Goal: Use online tool/utility: Utilize a website feature to perform a specific function

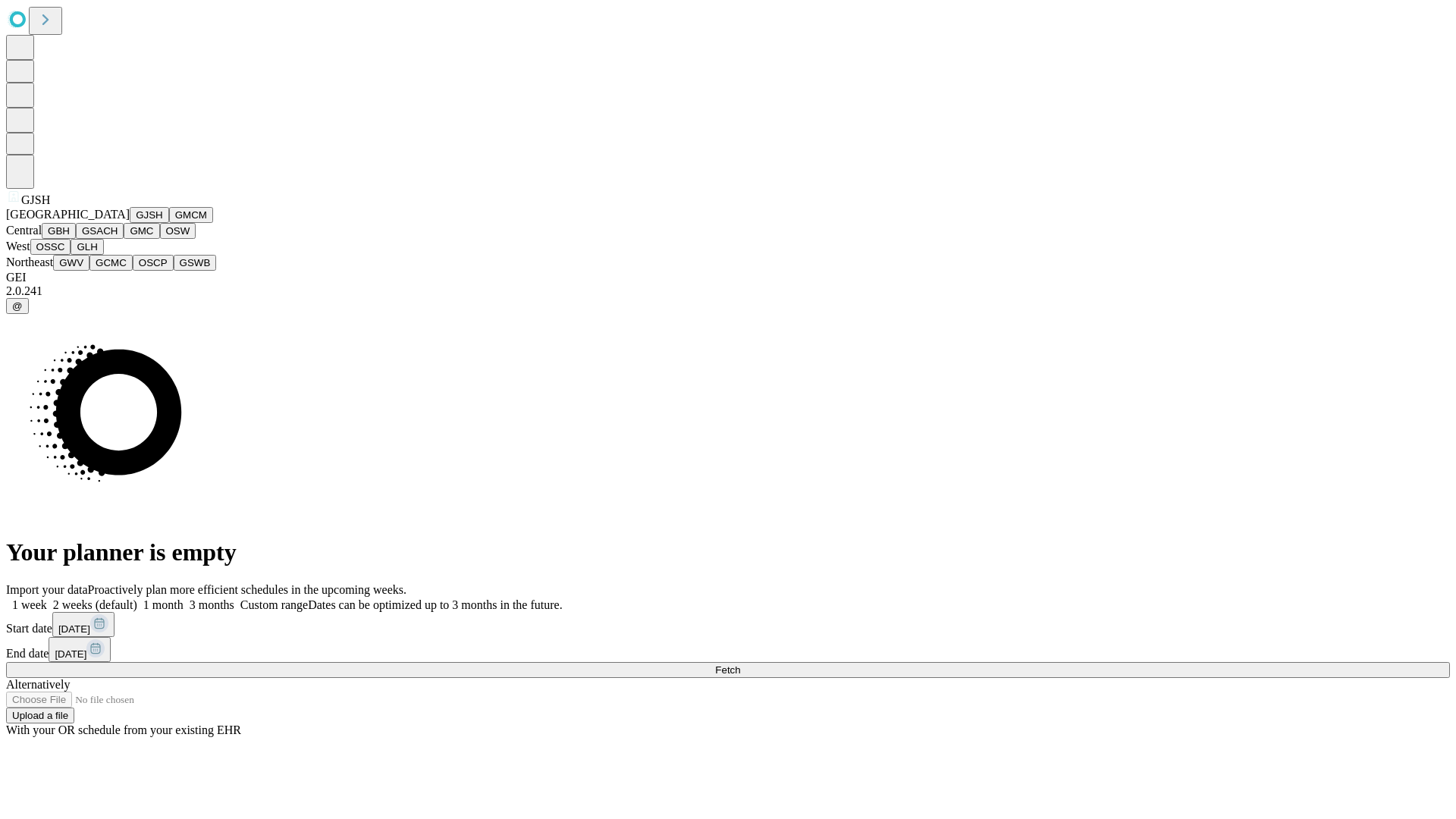
click at [129, 223] on button "GJSH" at bounding box center [149, 214] width 39 height 16
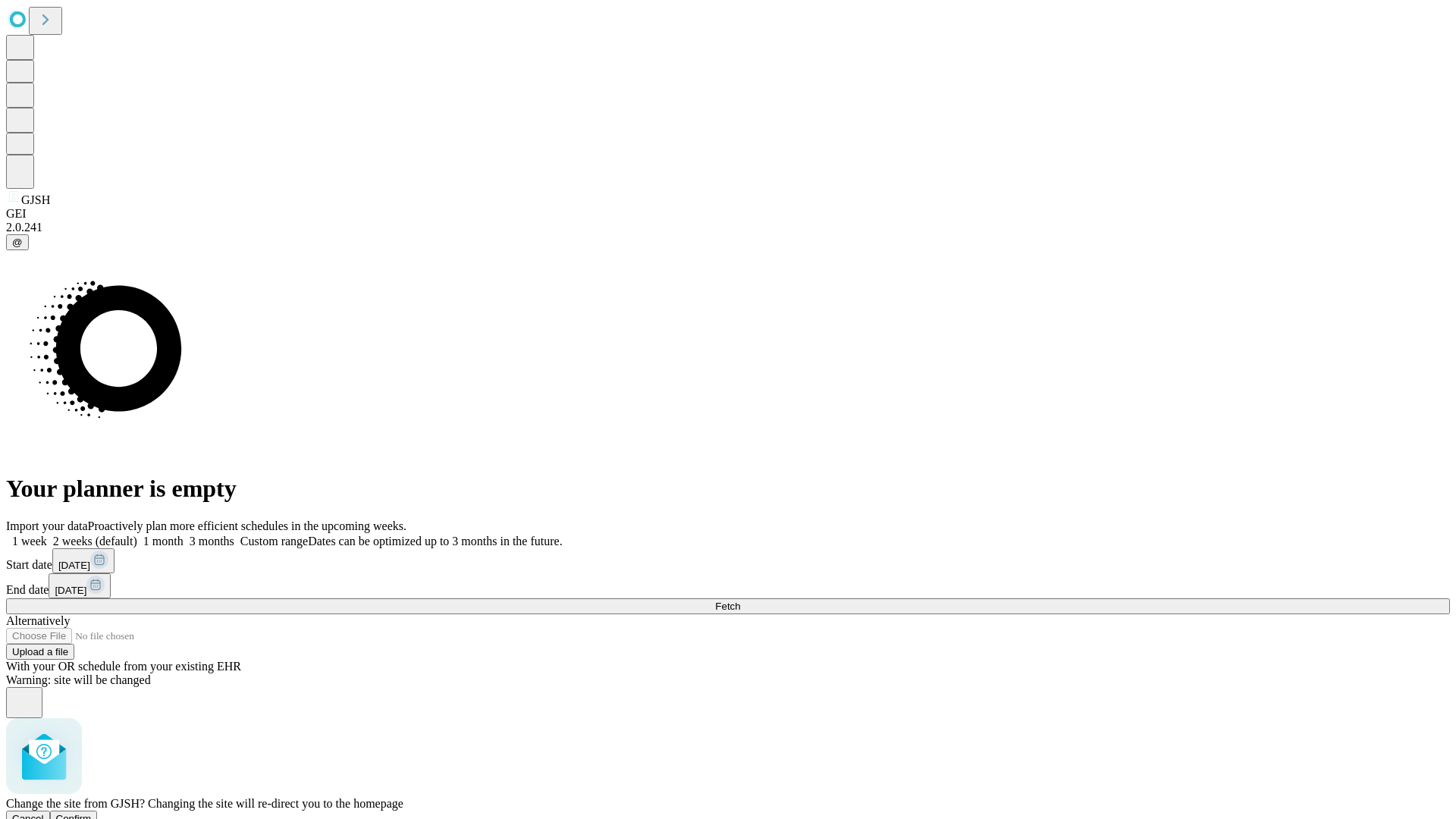
click at [92, 813] on span "Confirm" at bounding box center [73, 819] width 36 height 12
click at [184, 535] on label "1 month" at bounding box center [160, 540] width 46 height 13
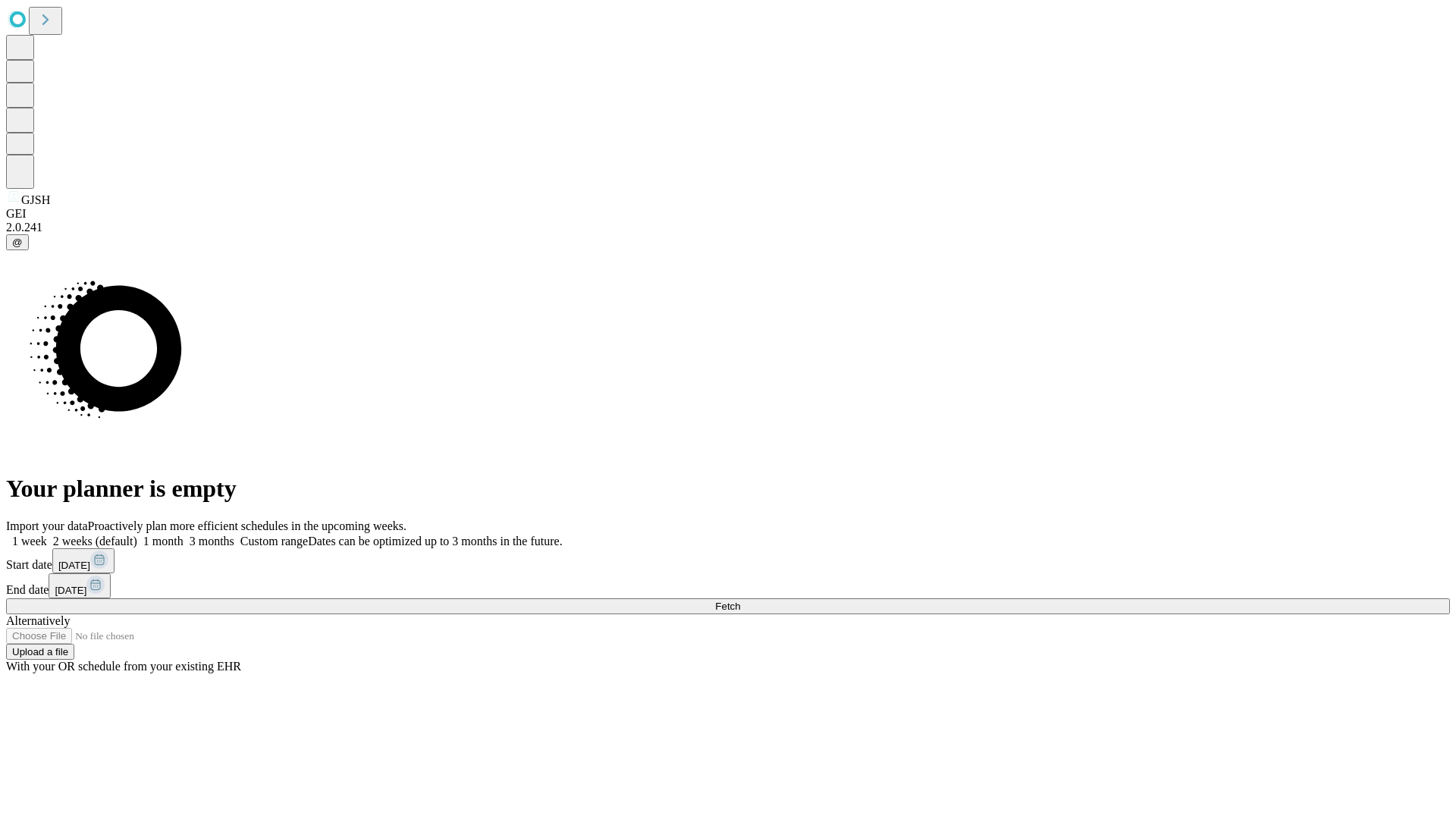
click at [740, 600] on span "Fetch" at bounding box center [728, 606] width 25 height 12
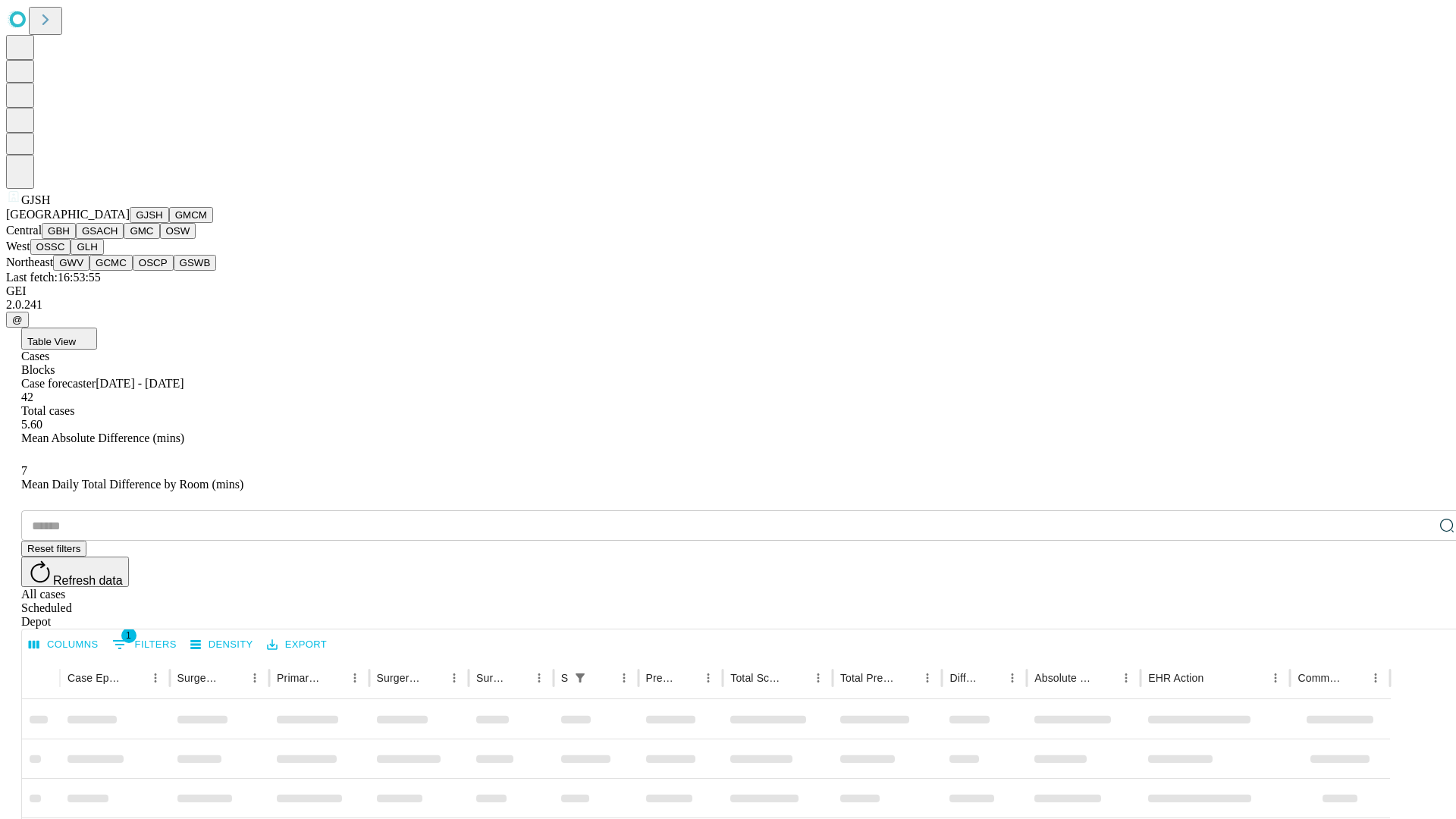
click at [169, 223] on button "GMCM" at bounding box center [191, 214] width 44 height 16
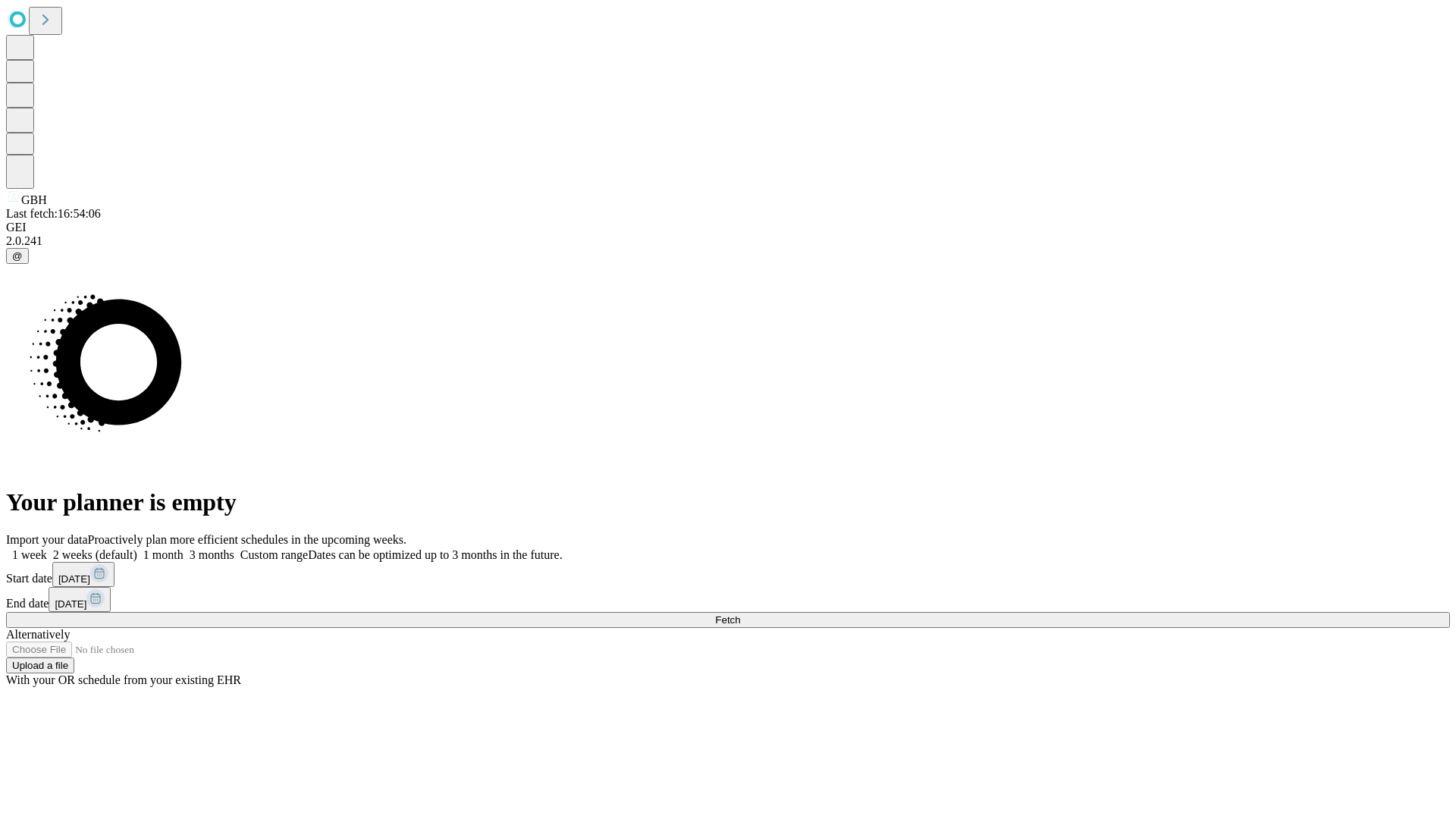
click at [184, 548] on label "1 month" at bounding box center [160, 554] width 46 height 13
click at [740, 614] on span "Fetch" at bounding box center [728, 620] width 25 height 12
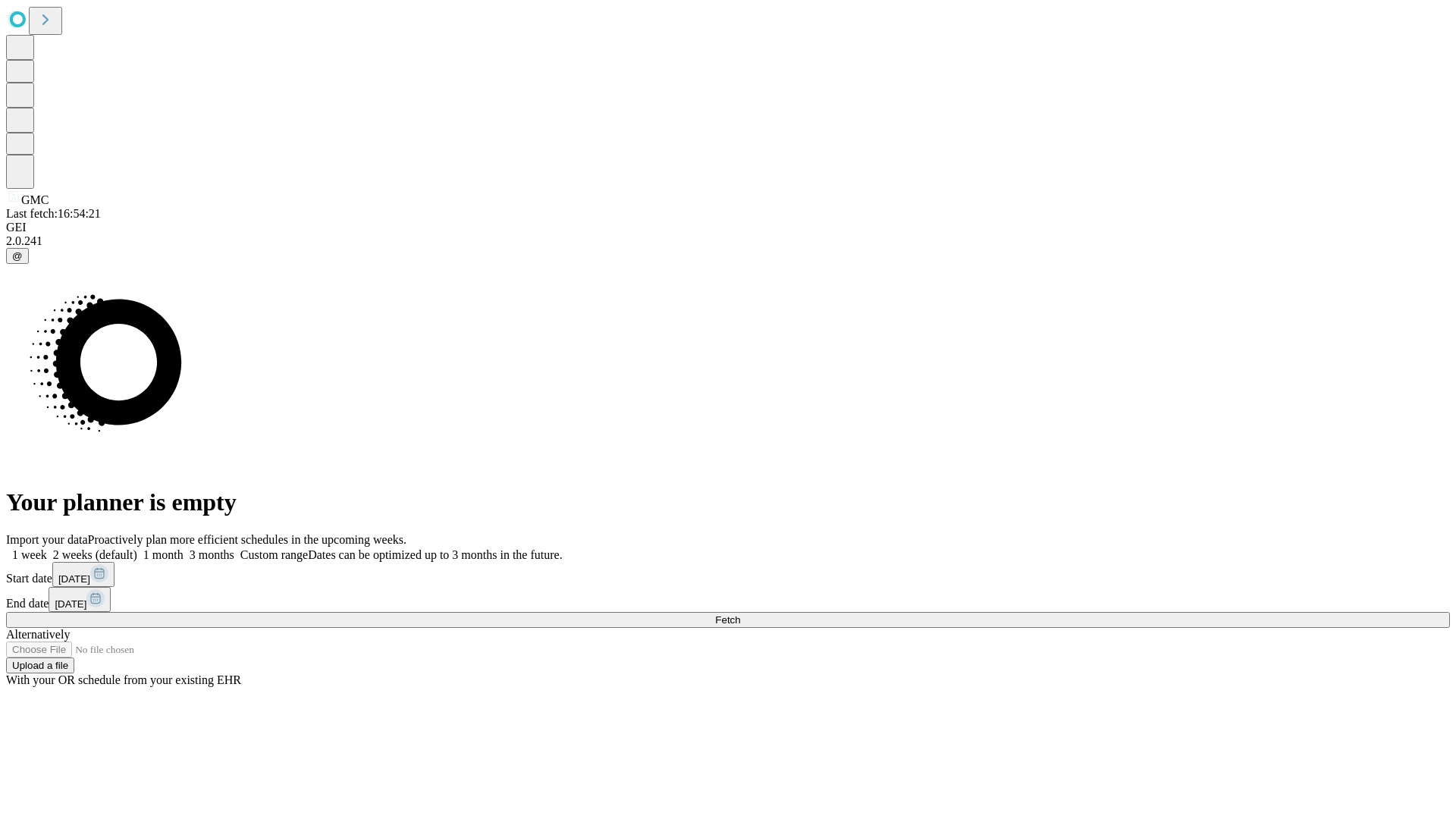
click at [740, 614] on span "Fetch" at bounding box center [728, 620] width 25 height 12
click at [184, 548] on label "1 month" at bounding box center [160, 554] width 46 height 13
click at [740, 614] on span "Fetch" at bounding box center [728, 620] width 25 height 12
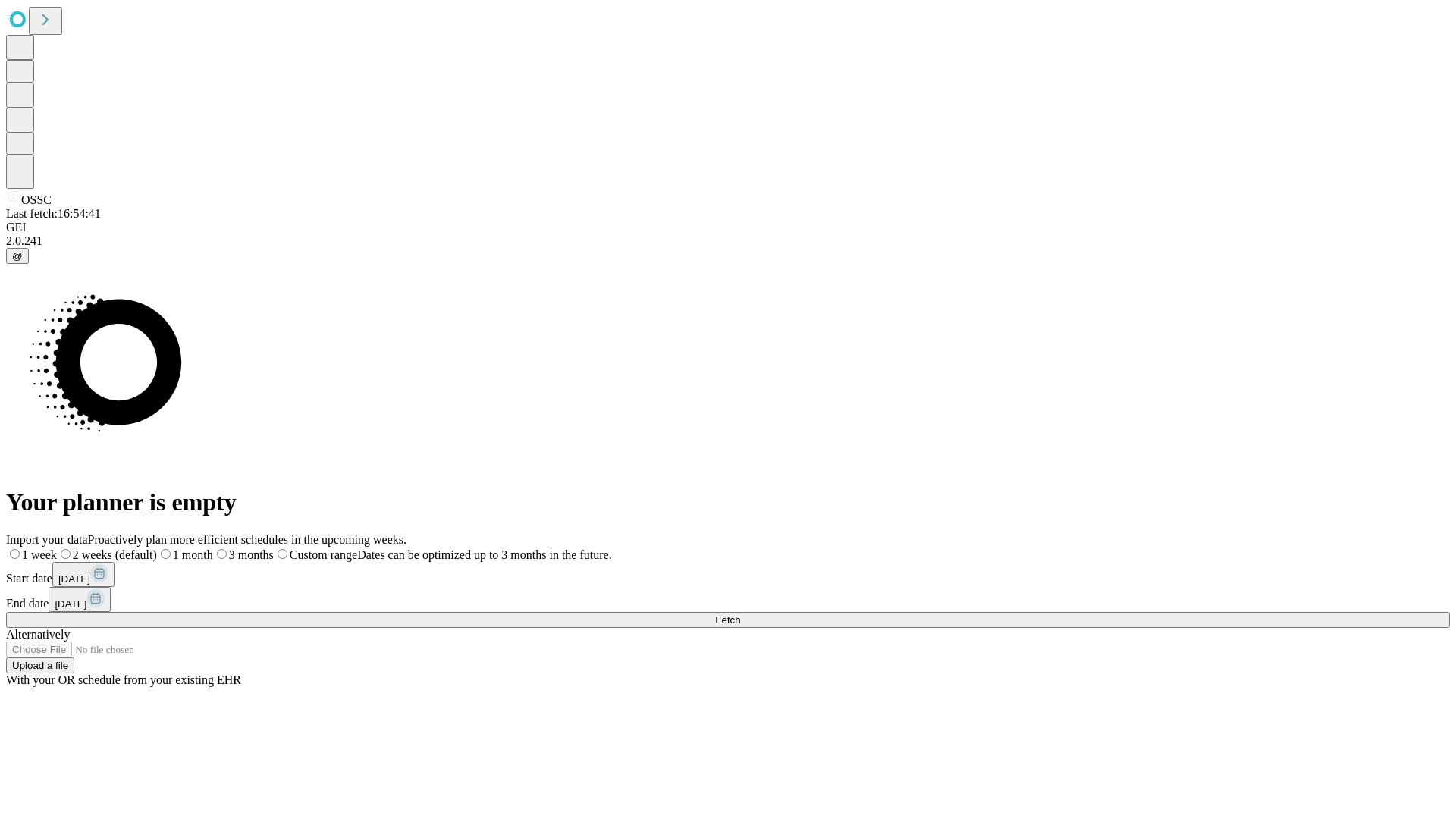
click at [213, 548] on label "1 month" at bounding box center [184, 554] width 56 height 13
click at [740, 614] on span "Fetch" at bounding box center [728, 620] width 25 height 12
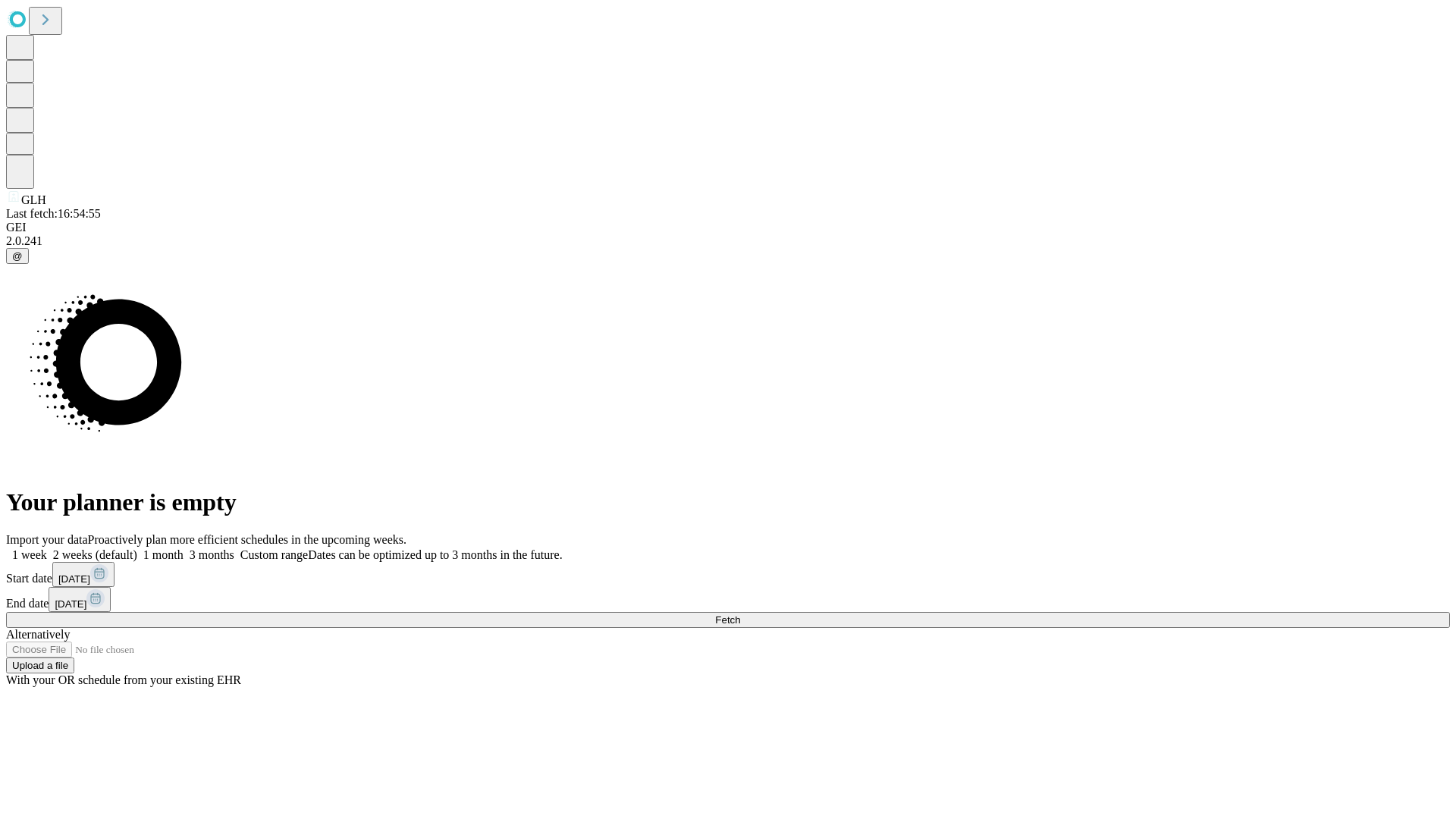
click at [184, 548] on label "1 month" at bounding box center [160, 554] width 46 height 13
click at [740, 614] on span "Fetch" at bounding box center [728, 620] width 25 height 12
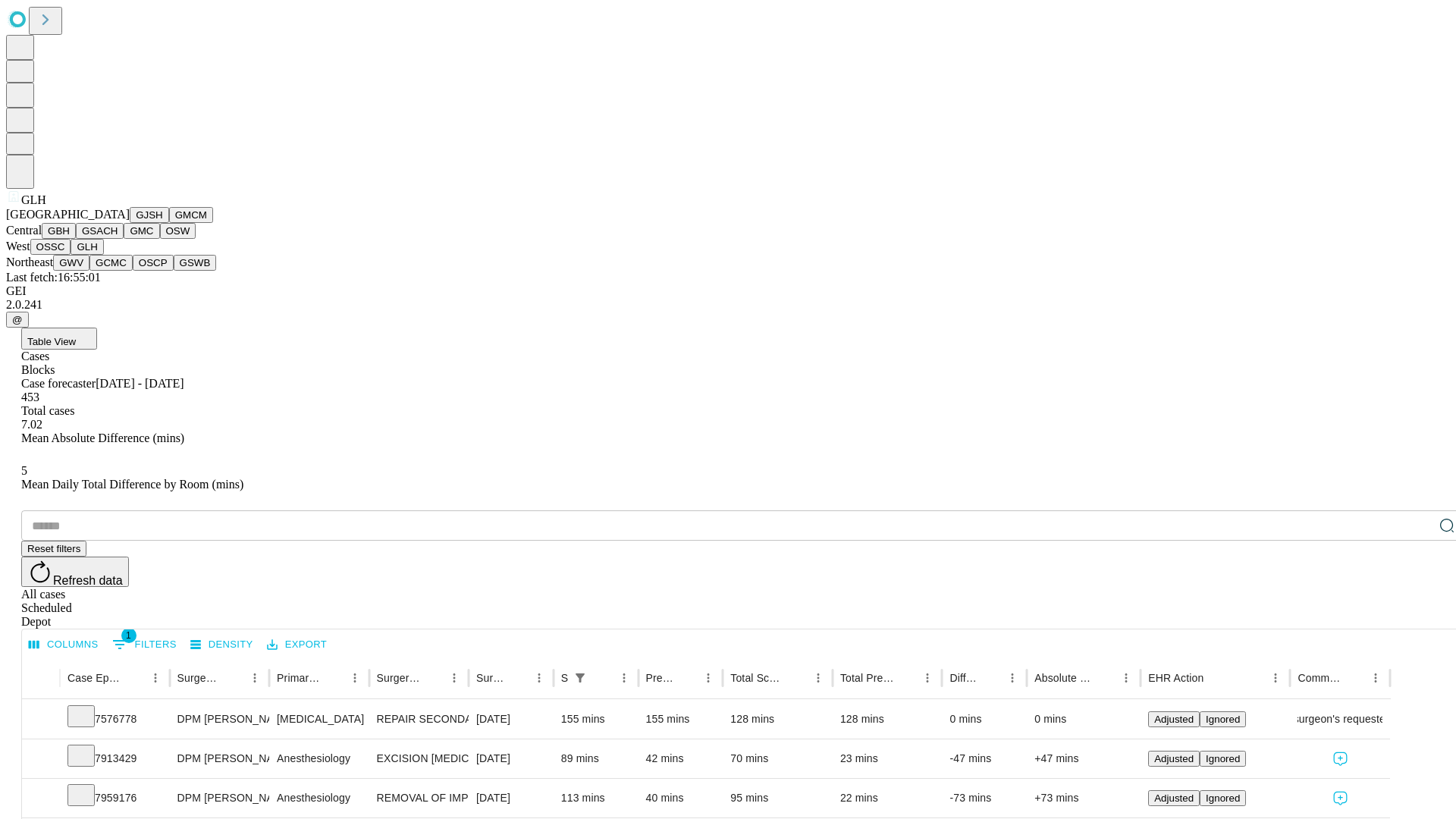
click at [89, 271] on button "GWV" at bounding box center [72, 262] width 37 height 16
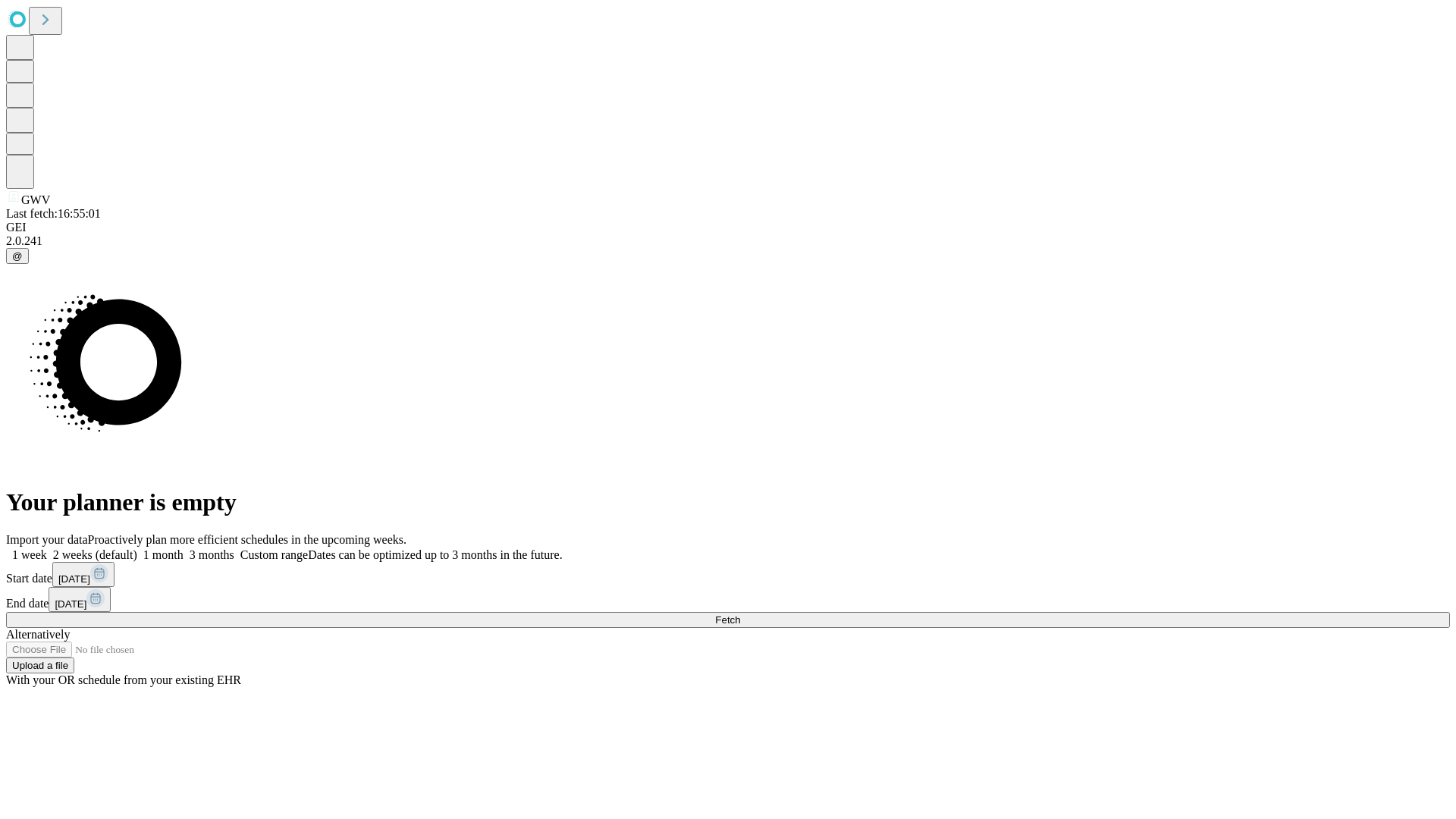
click at [740, 614] on span "Fetch" at bounding box center [728, 620] width 25 height 12
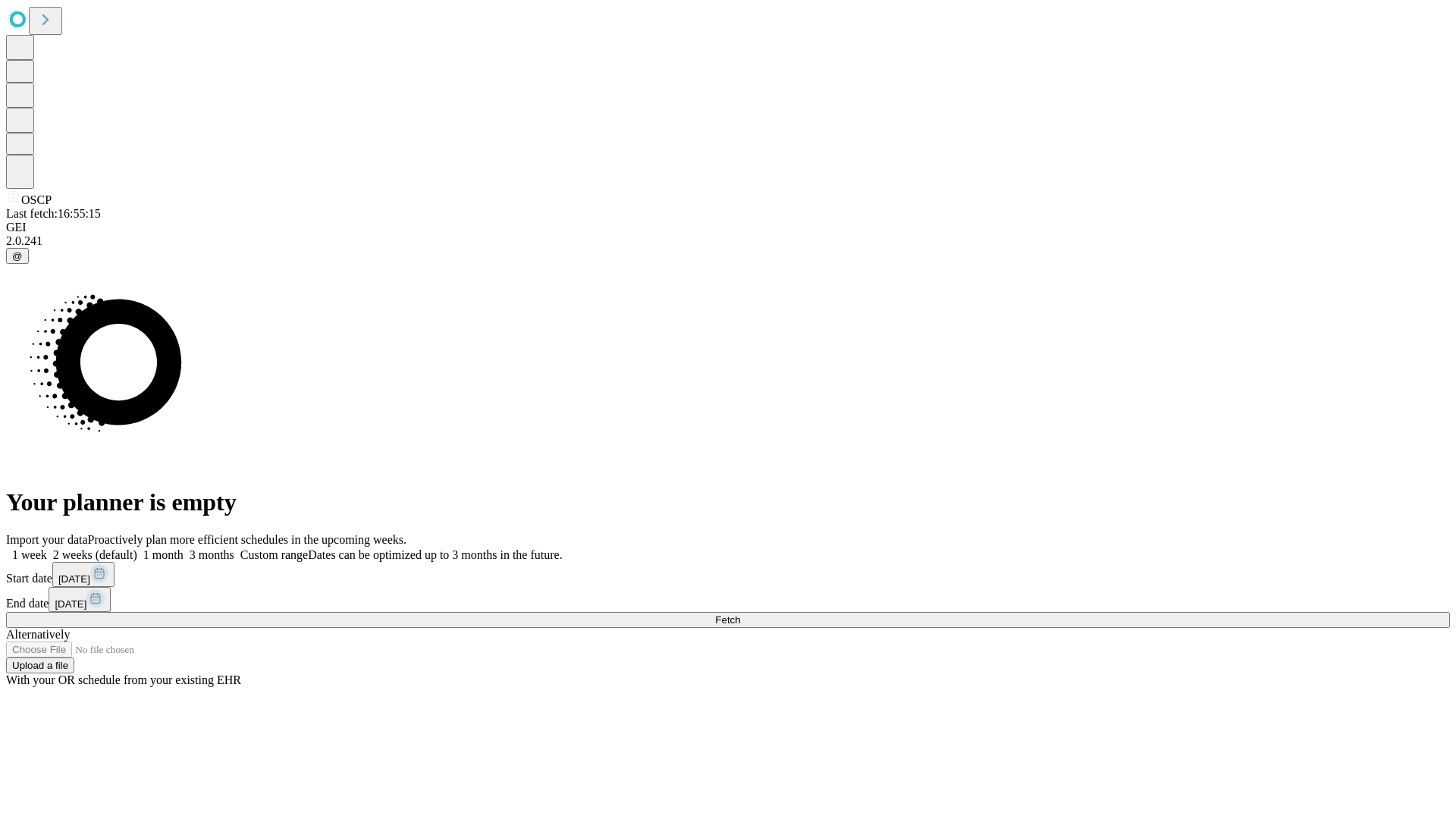
click at [184, 548] on label "1 month" at bounding box center [160, 554] width 46 height 13
click at [740, 614] on span "Fetch" at bounding box center [728, 620] width 25 height 12
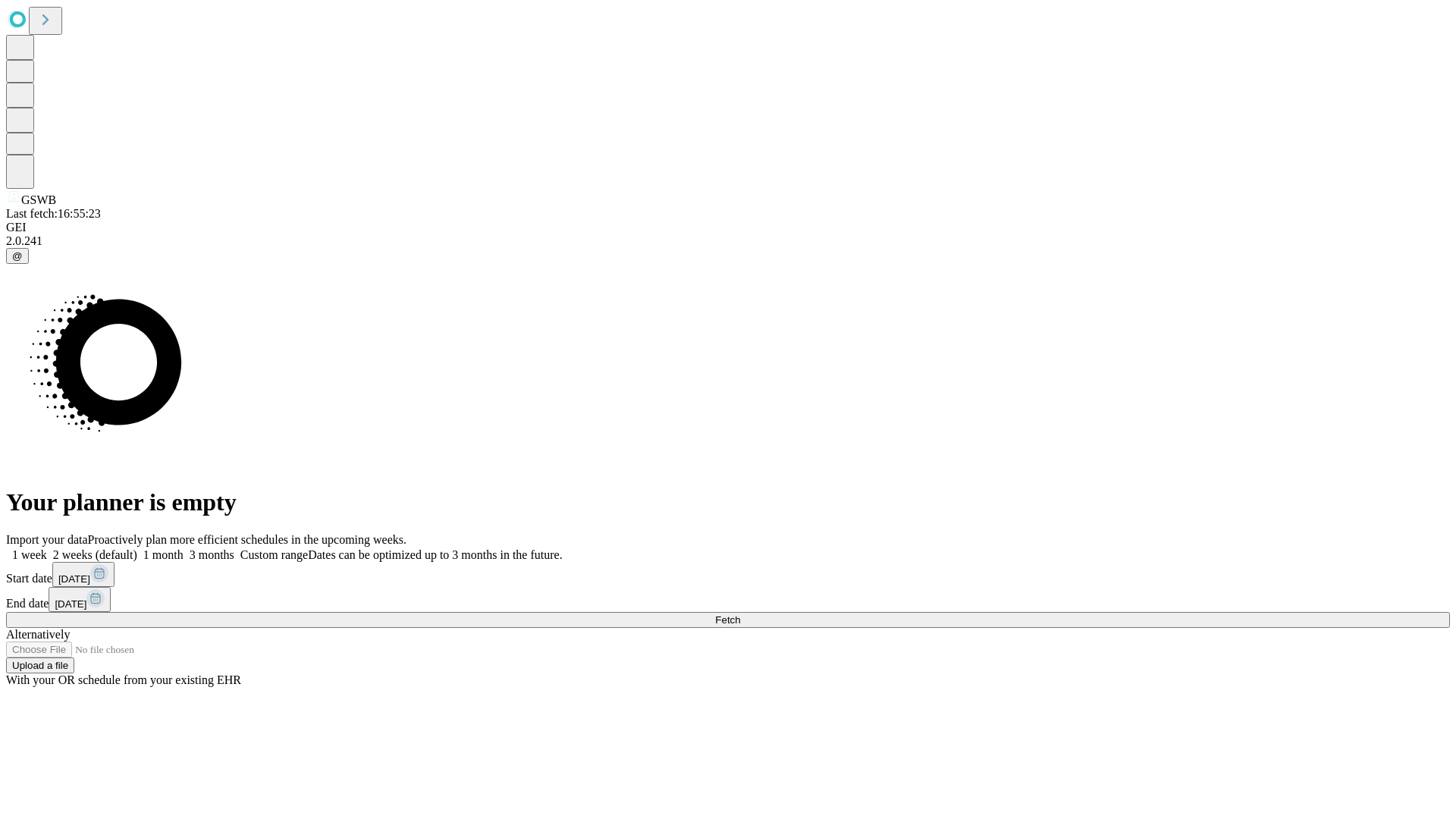
click at [184, 548] on label "1 month" at bounding box center [160, 554] width 46 height 13
click at [740, 614] on span "Fetch" at bounding box center [728, 620] width 25 height 12
